Goal: Entertainment & Leisure: Consume media (video, audio)

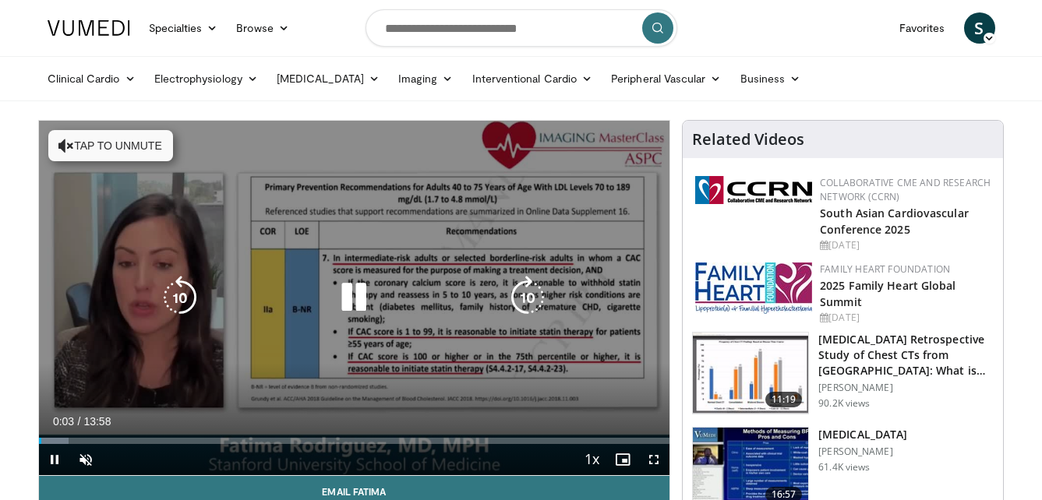
click at [80, 145] on button "Tap to unmute" at bounding box center [110, 145] width 125 height 31
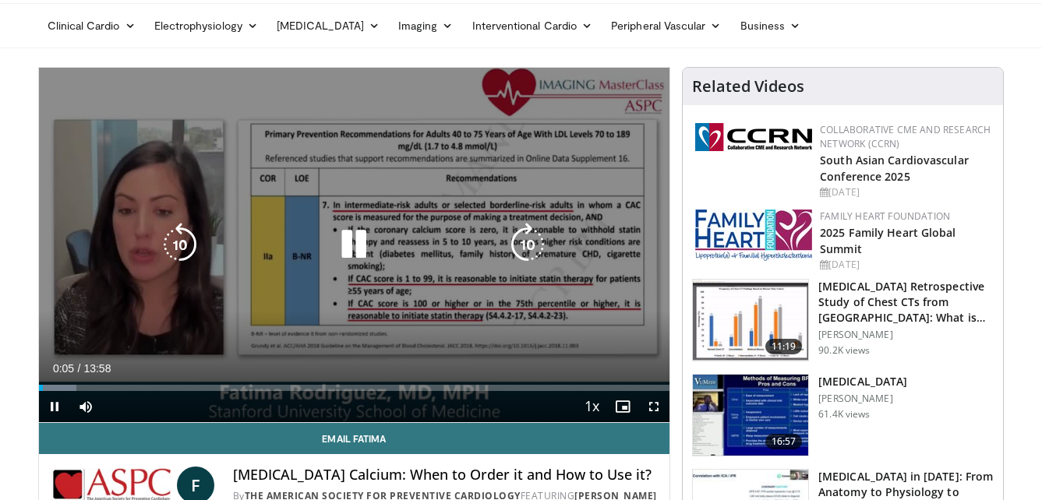
scroll to position [78, 0]
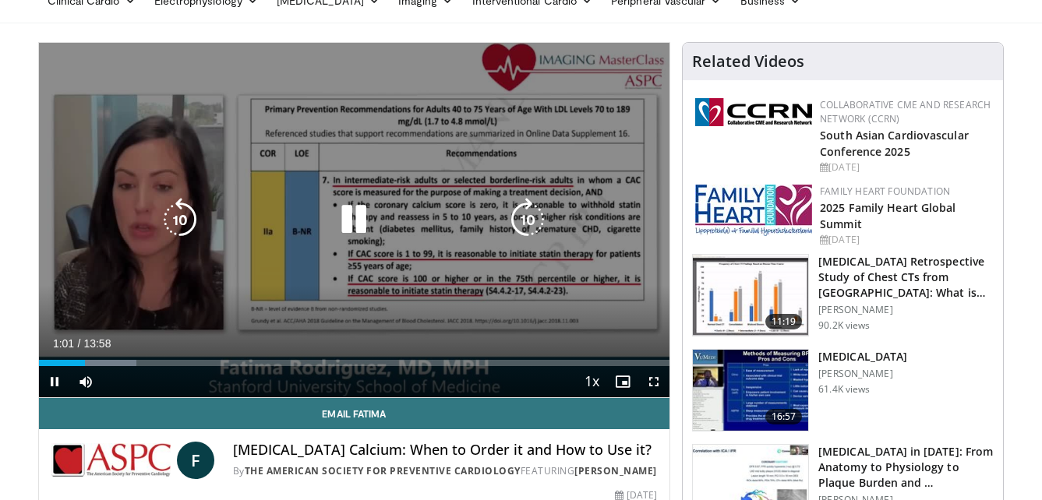
click at [362, 218] on icon "Video Player" at bounding box center [354, 220] width 44 height 44
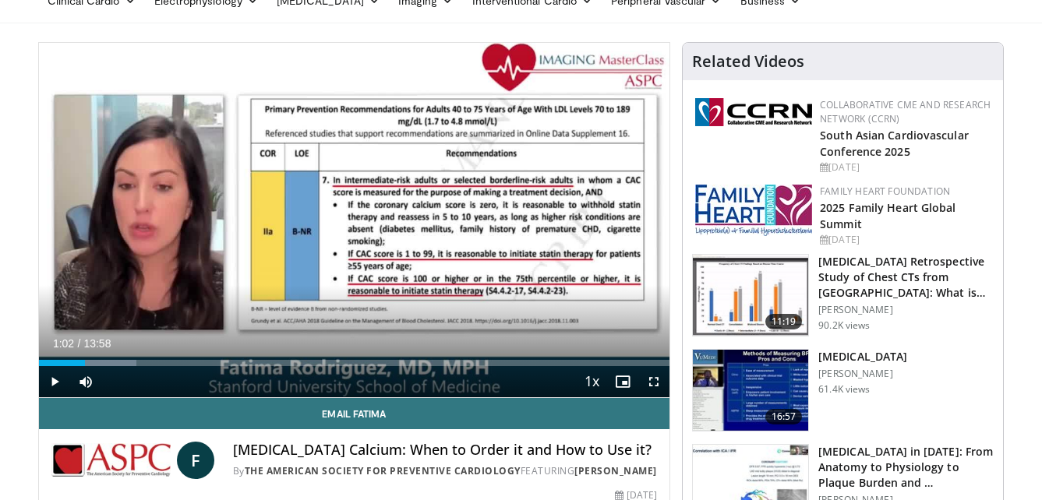
drag, startPoint x: 362, startPoint y: 218, endPoint x: 0, endPoint y: 41, distance: 403.6
click at [54, 383] on span "Video Player" at bounding box center [54, 381] width 31 height 31
click at [652, 383] on span "Video Player" at bounding box center [653, 381] width 31 height 31
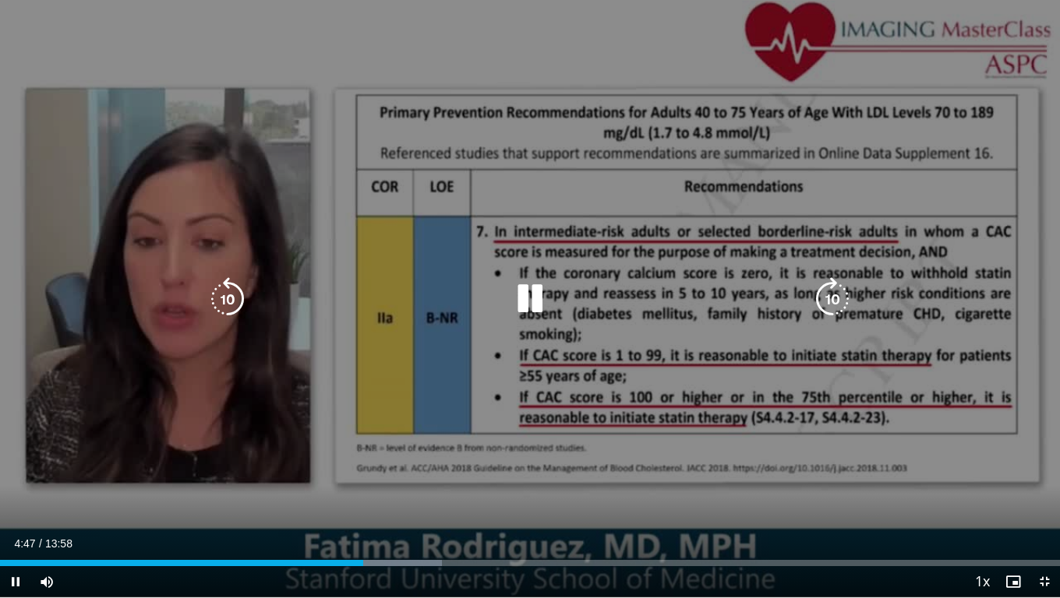
click at [619, 456] on div "10 seconds Tap to unmute" at bounding box center [530, 299] width 1060 height 598
click at [517, 298] on icon "Video Player" at bounding box center [530, 299] width 44 height 44
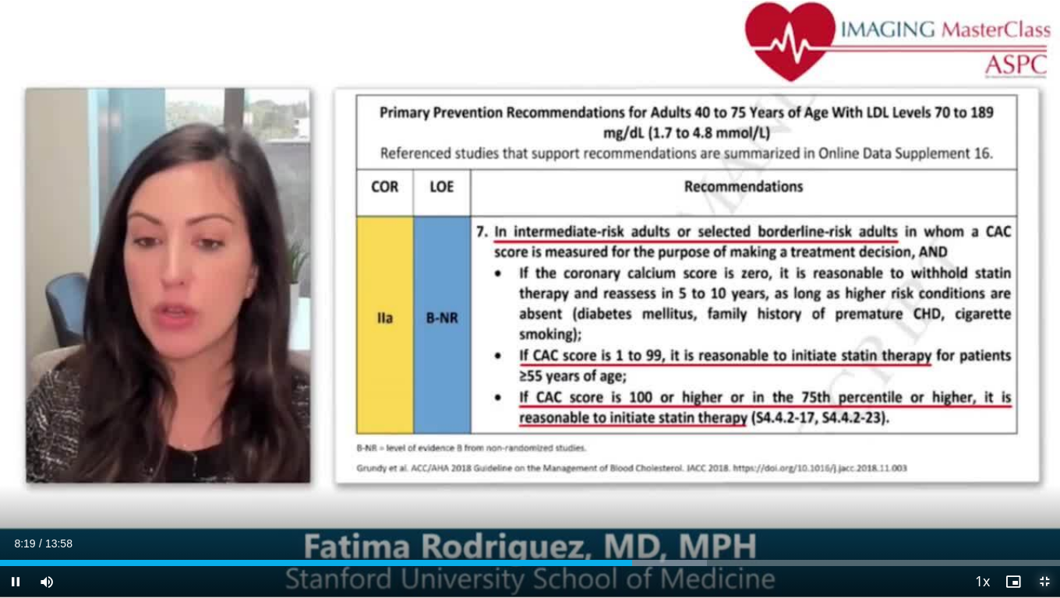
click at [1041, 499] on span "Video Player" at bounding box center [1044, 582] width 31 height 31
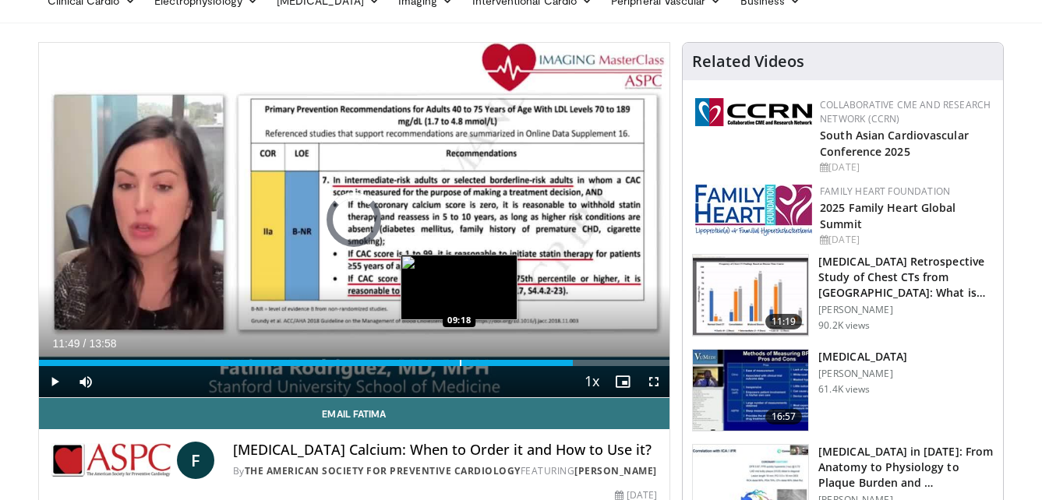
drag, startPoint x: 573, startPoint y: 364, endPoint x: 459, endPoint y: 362, distance: 113.8
click at [460, 362] on div "Progress Bar" at bounding box center [461, 363] width 2 height 6
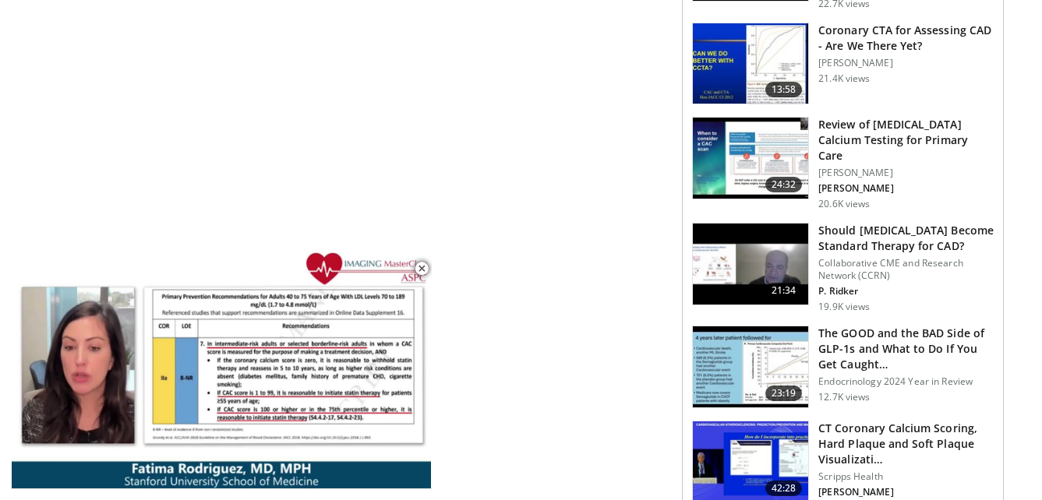
scroll to position [935, 0]
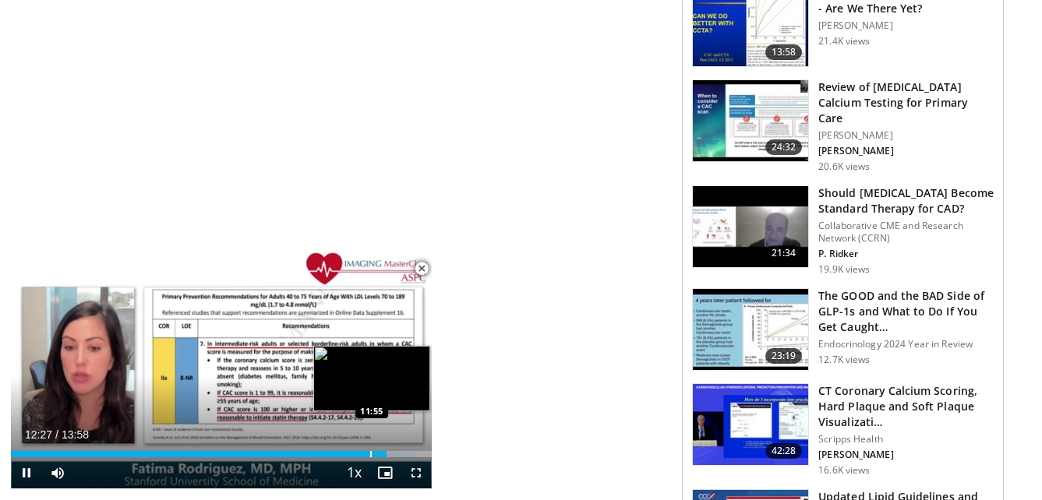
click at [370, 456] on div "Progress Bar" at bounding box center [371, 454] width 2 height 6
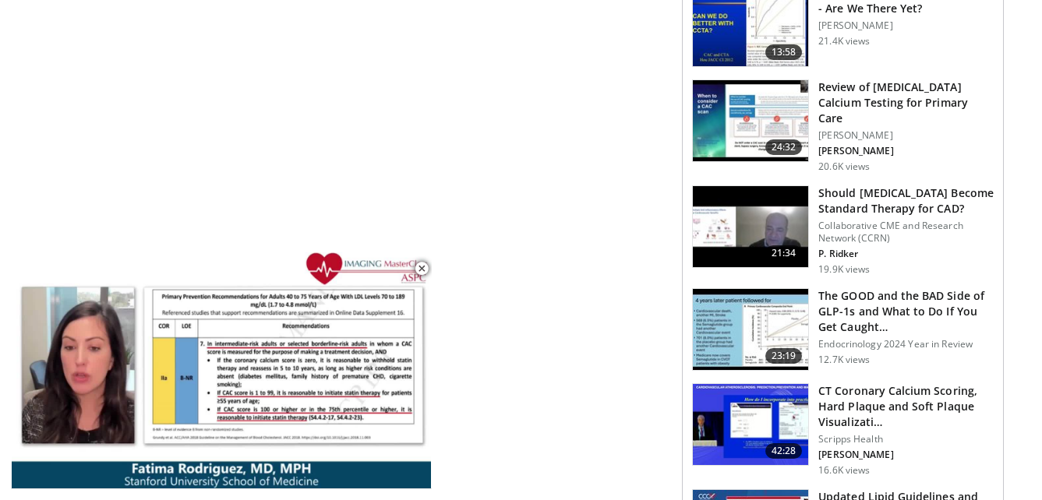
click at [757, 308] on img at bounding box center [750, 329] width 115 height 81
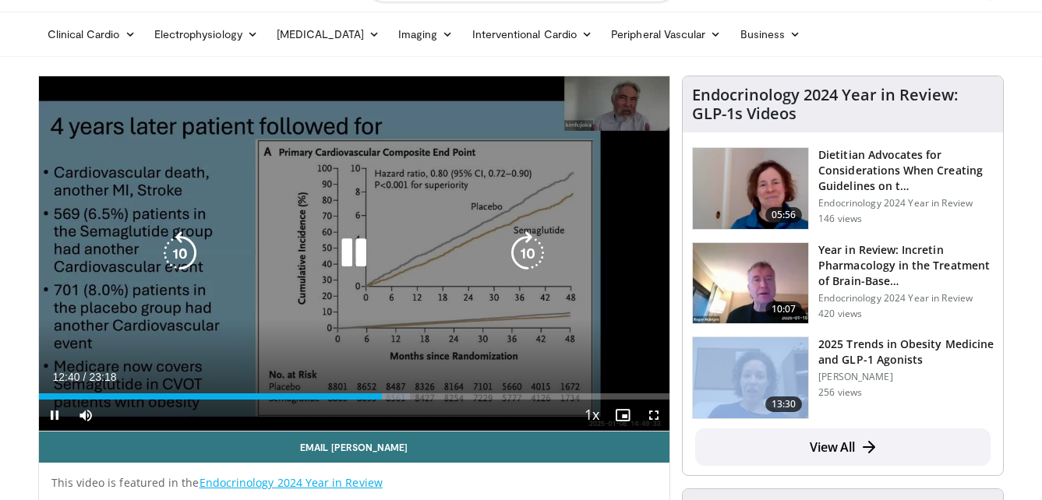
scroll to position [78, 0]
